Goal: Task Accomplishment & Management: Use online tool/utility

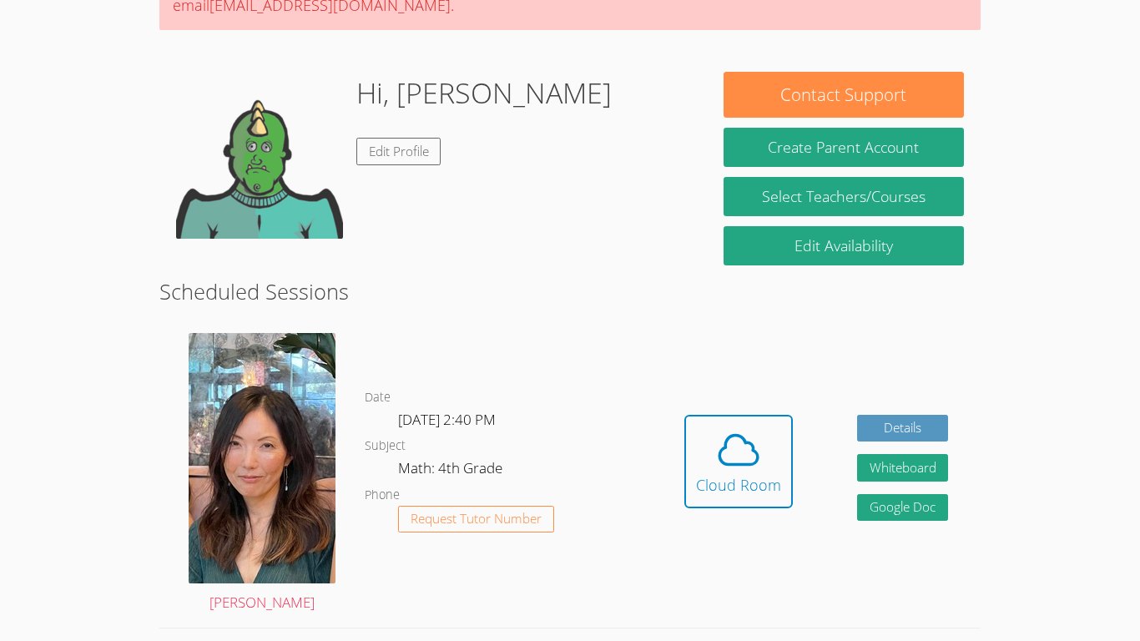
scroll to position [200, 0]
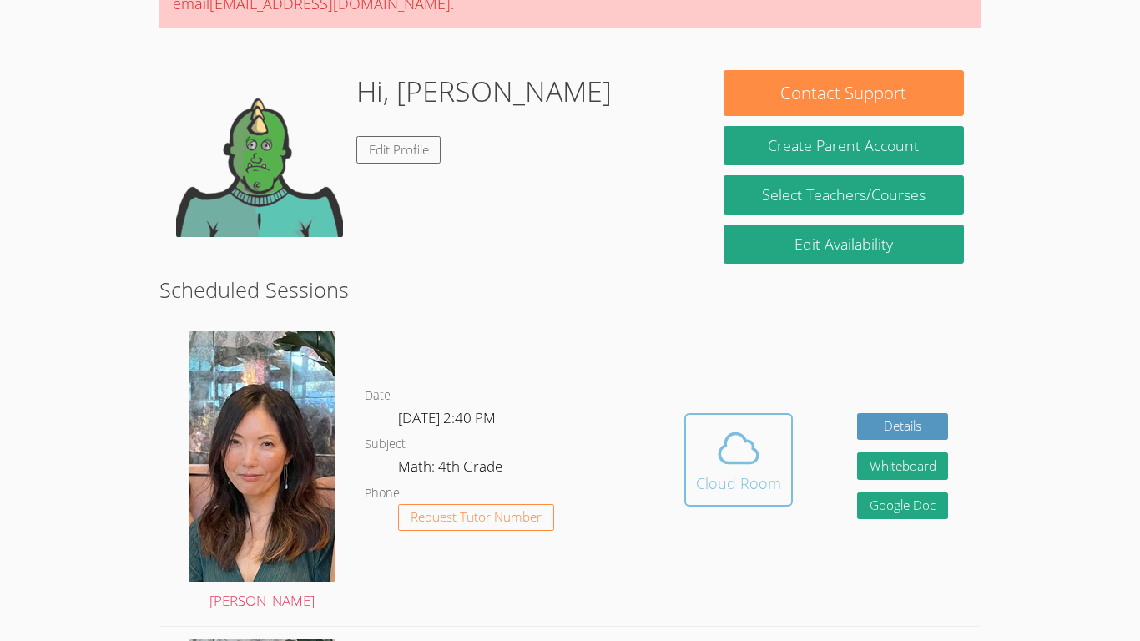
click at [747, 427] on icon at bounding box center [738, 448] width 47 height 47
click at [705, 450] on span at bounding box center [738, 448] width 85 height 47
click at [753, 467] on icon at bounding box center [738, 448] width 47 height 47
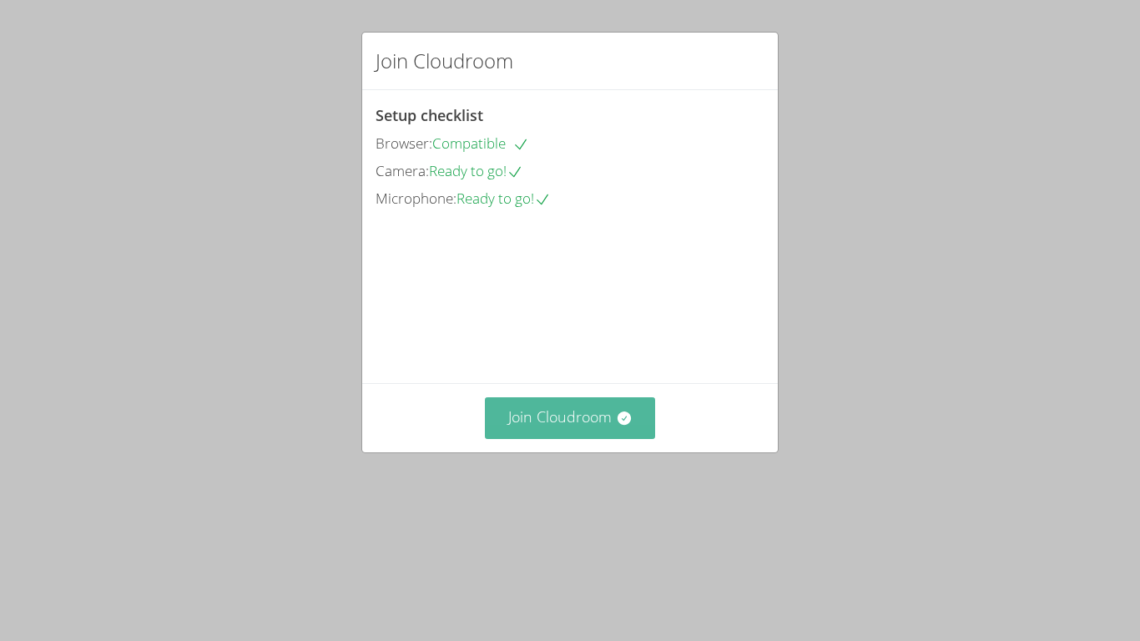
click at [617, 427] on icon at bounding box center [624, 418] width 17 height 17
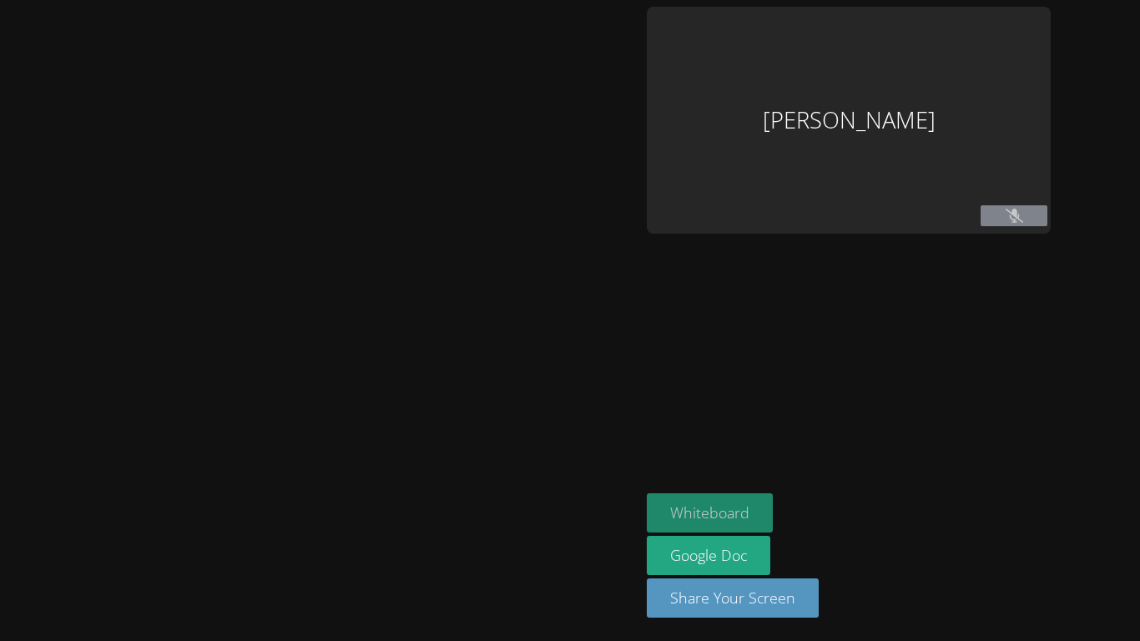
click at [649, 520] on button "Whiteboard" at bounding box center [710, 512] width 126 height 39
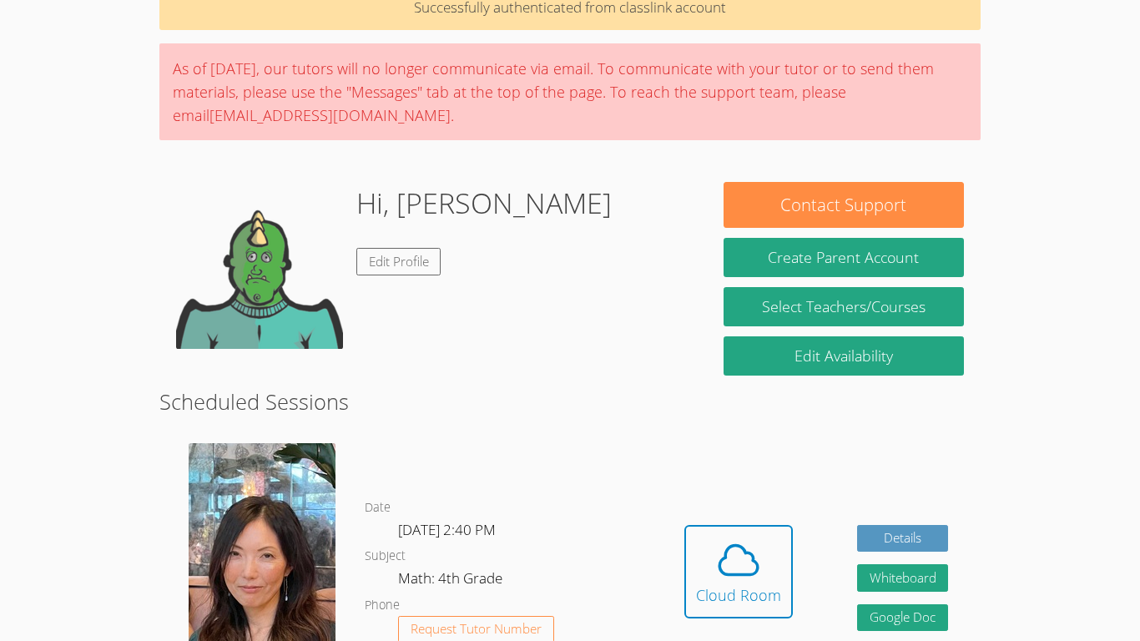
scroll to position [93, 0]
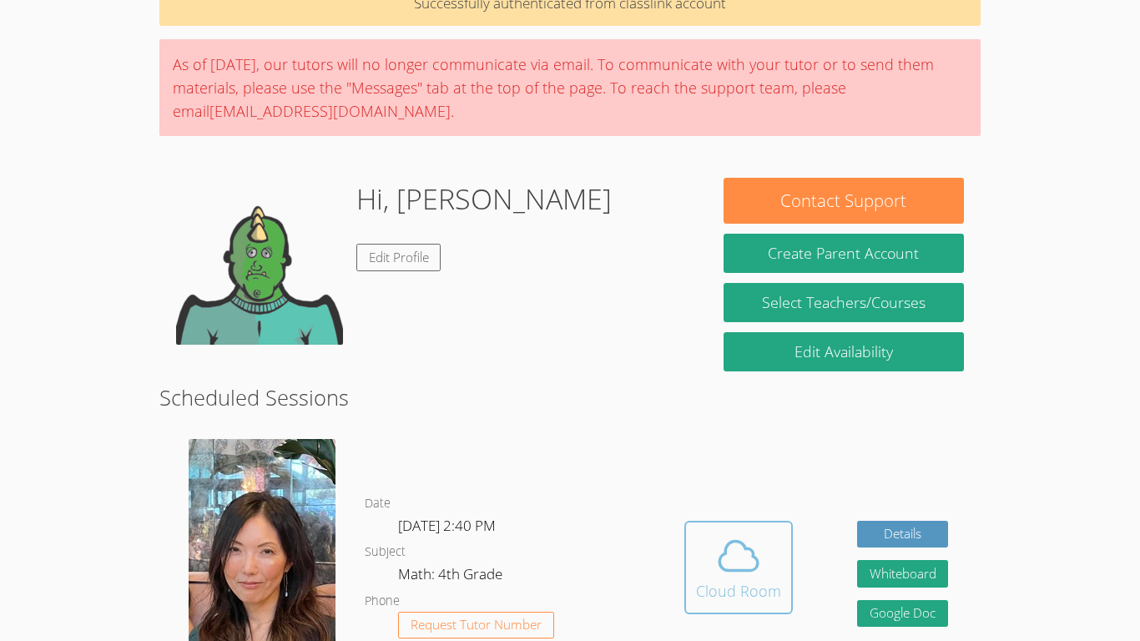
click at [743, 558] on icon at bounding box center [738, 556] width 47 height 47
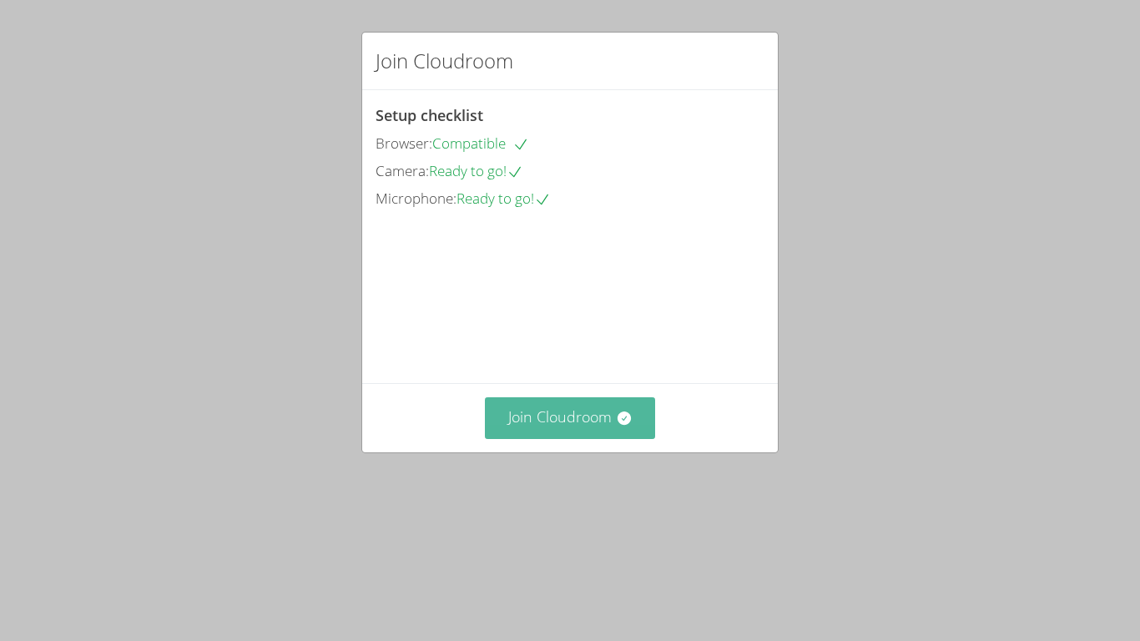
click at [580, 438] on button "Join Cloudroom" at bounding box center [570, 417] width 171 height 41
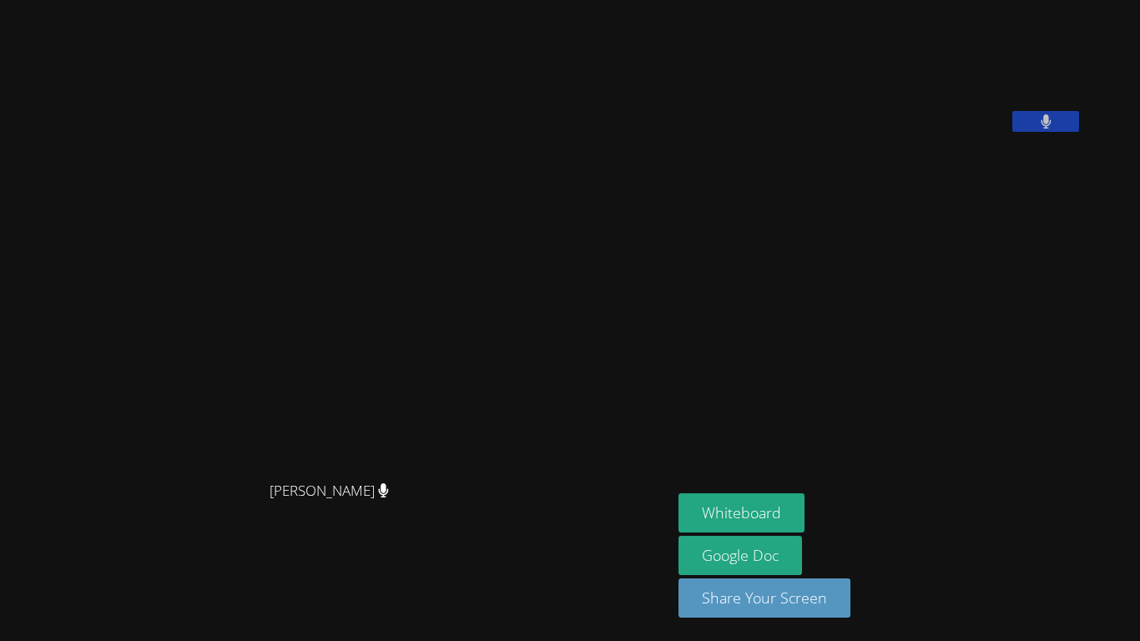
click at [1079, 132] on button at bounding box center [1045, 121] width 67 height 21
click at [1055, 129] on icon at bounding box center [1047, 121] width 18 height 14
